Goal: Check status: Check status

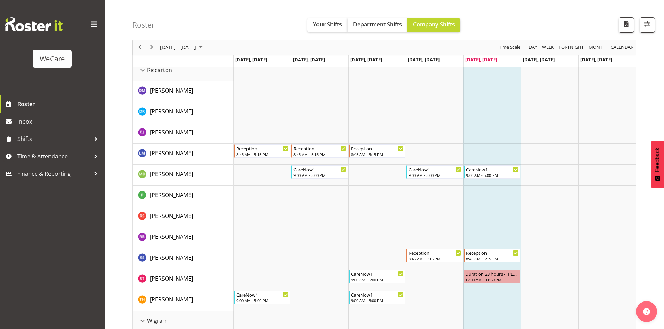
scroll to position [1431, 0]
click at [205, 45] on span "October 2025" at bounding box center [201, 47] width 8 height 9
click at [162, 98] on td "6" at bounding box center [166, 101] width 11 height 12
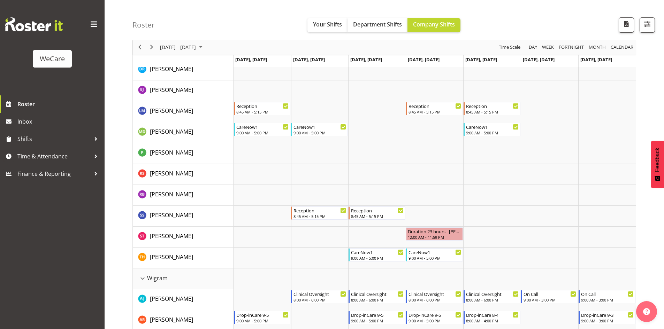
scroll to position [1384, 0]
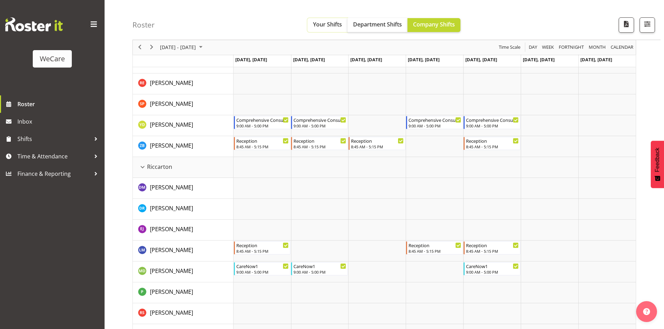
click at [316, 21] on span "Your Shifts" at bounding box center [327, 25] width 29 height 8
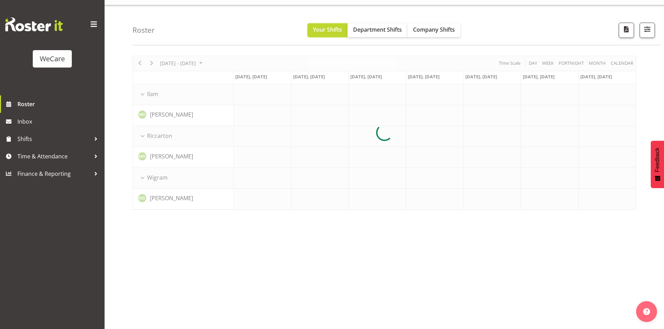
scroll to position [14, 0]
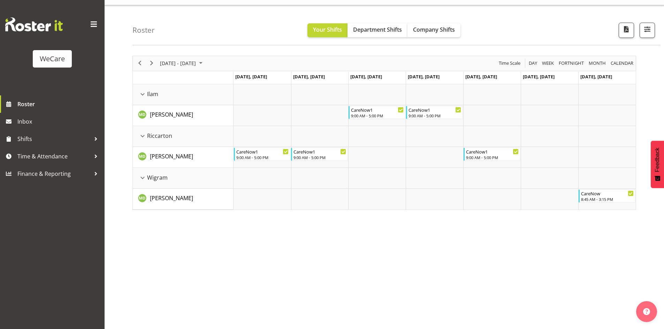
click at [151, 68] on div "next period" at bounding box center [152, 63] width 12 height 15
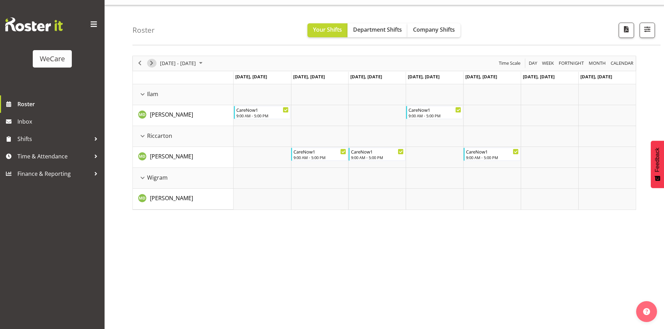
click at [151, 65] on span "Next" at bounding box center [151, 63] width 8 height 9
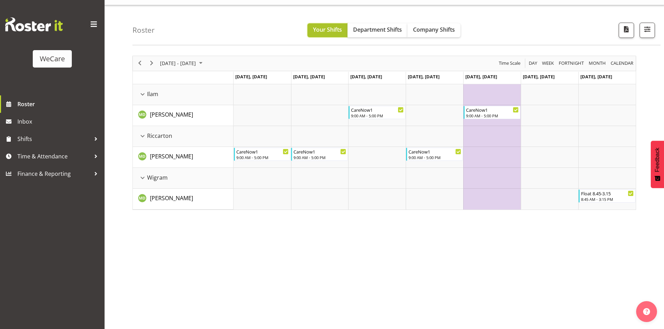
click at [327, 28] on span "Your Shifts" at bounding box center [327, 30] width 29 height 8
click at [175, 69] on div "[DATE] - [DATE]" at bounding box center [182, 63] width 49 height 15
click at [227, 167] on button "[DATE]" at bounding box center [228, 167] width 24 height 10
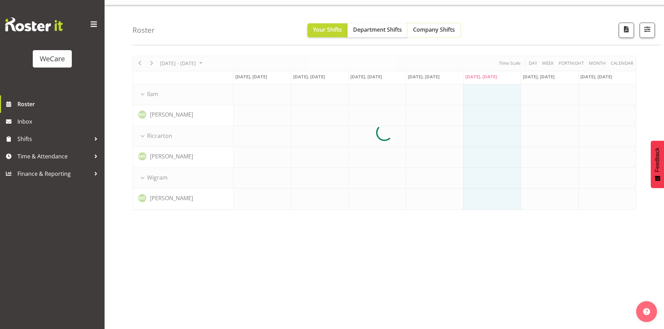
click at [441, 27] on span "Company Shifts" at bounding box center [434, 30] width 42 height 8
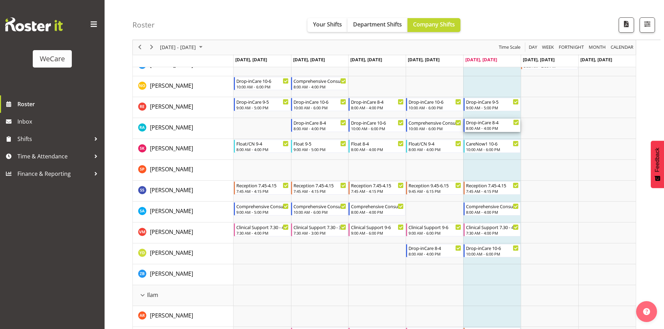
scroll to position [597, 0]
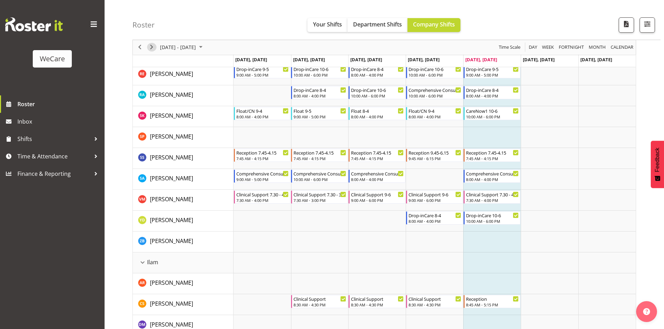
drag, startPoint x: 150, startPoint y: 47, endPoint x: 281, endPoint y: 232, distance: 227.2
click at [150, 47] on span "Next" at bounding box center [151, 47] width 8 height 9
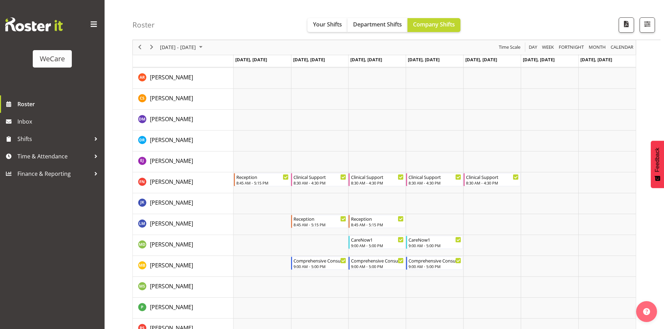
scroll to position [702, 0]
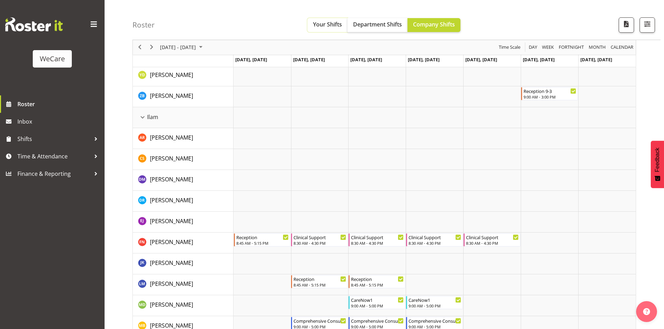
click at [336, 24] on span "Your Shifts" at bounding box center [327, 25] width 29 height 8
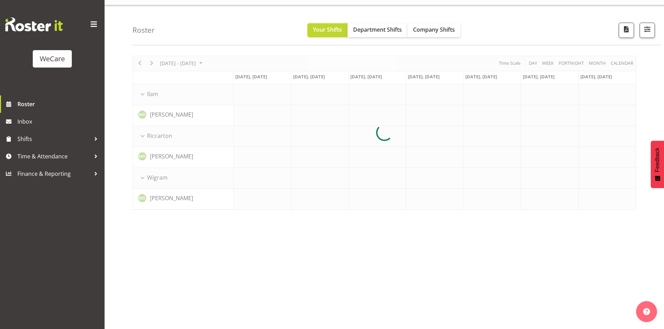
scroll to position [14, 0]
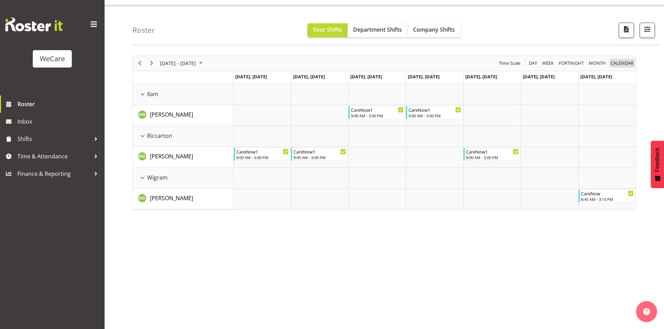
click at [626, 65] on span "calendar" at bounding box center [622, 63] width 24 height 9
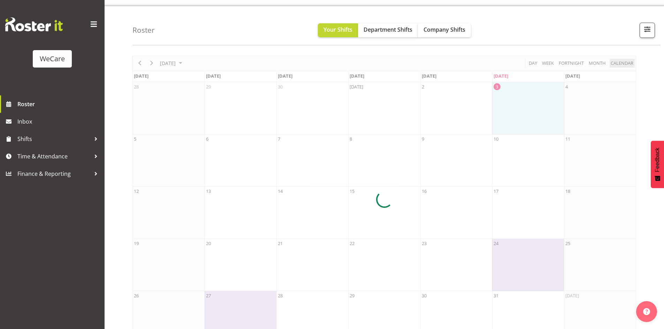
scroll to position [33, 0]
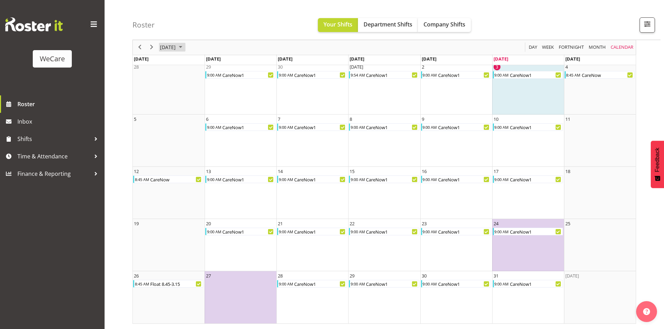
click at [167, 50] on span "[DATE]" at bounding box center [167, 47] width 17 height 9
click at [204, 128] on span "Nov" at bounding box center [211, 126] width 16 height 16
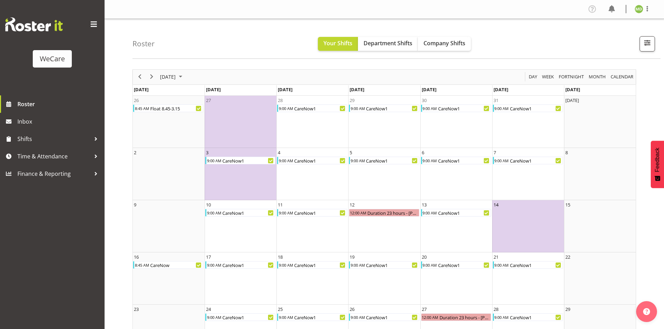
click at [515, 218] on td "14" at bounding box center [528, 226] width 72 height 52
